Goal: Information Seeking & Learning: Learn about a topic

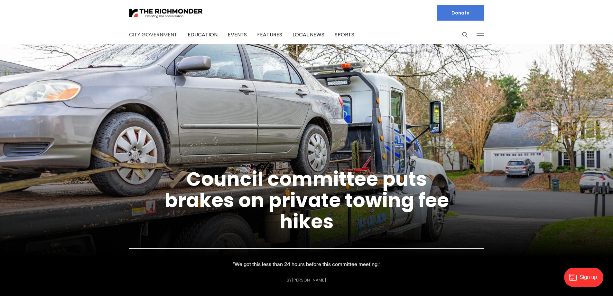
click at [142, 31] on link "City Government" at bounding box center [153, 34] width 48 height 7
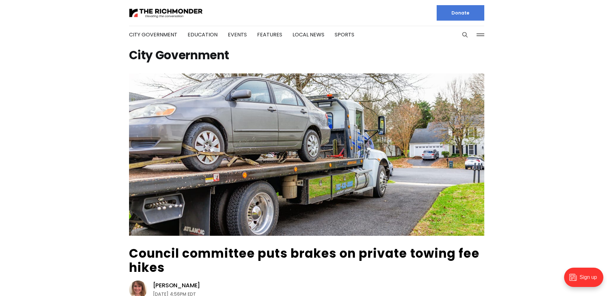
scroll to position [32, 0]
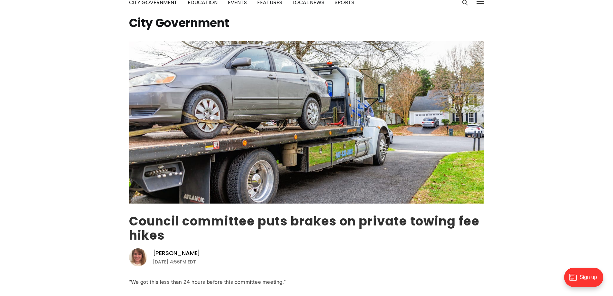
click at [287, 216] on link "Council committee puts brakes on private towing fee hikes" at bounding box center [304, 227] width 351 height 31
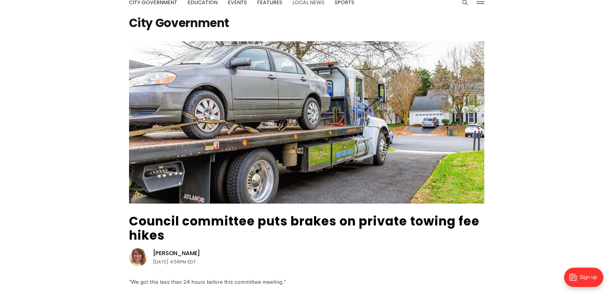
click at [298, 5] on link "Local News" at bounding box center [308, 2] width 32 height 7
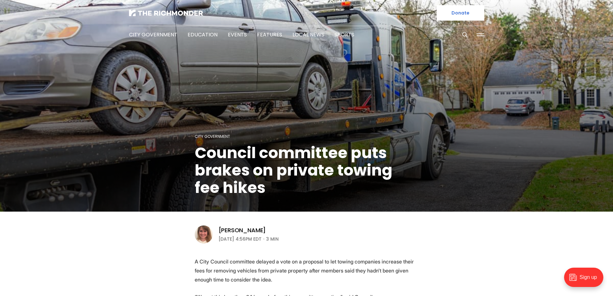
click at [241, 179] on h1 "Council committee puts brakes on private towing fee hikes" at bounding box center [307, 170] width 224 height 52
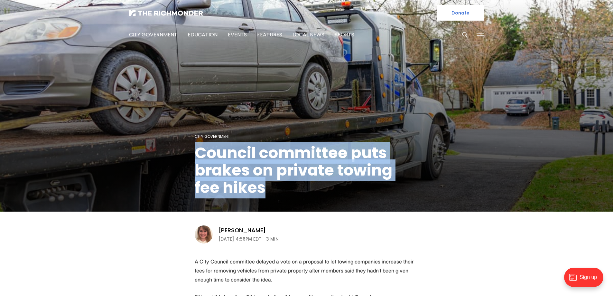
click at [241, 179] on h1 "Council committee puts brakes on private towing fee hikes" at bounding box center [307, 170] width 224 height 52
copy header "Council committee puts brakes on private towing fee hikes"
